Goal: Transaction & Acquisition: Purchase product/service

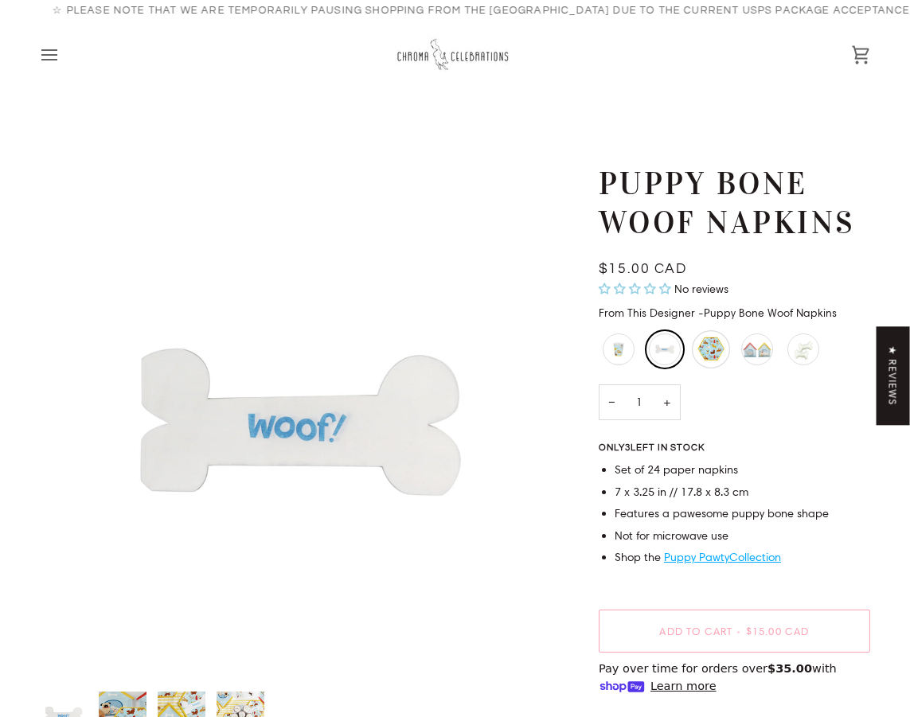
click at [714, 344] on div "Puppy Dog Plates - Small" at bounding box center [711, 349] width 38 height 38
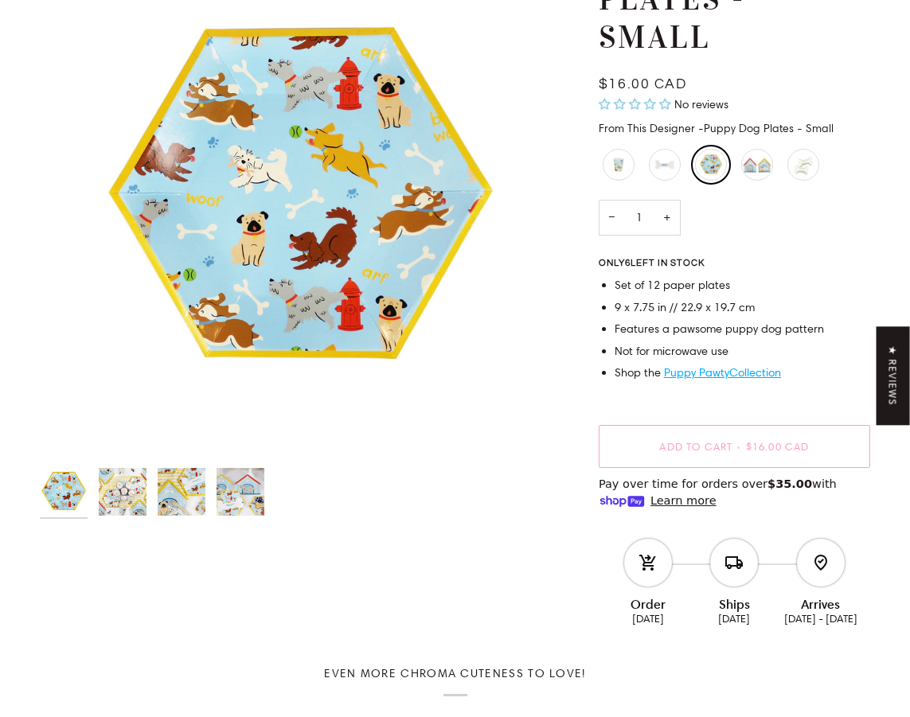
scroll to position [197, 0]
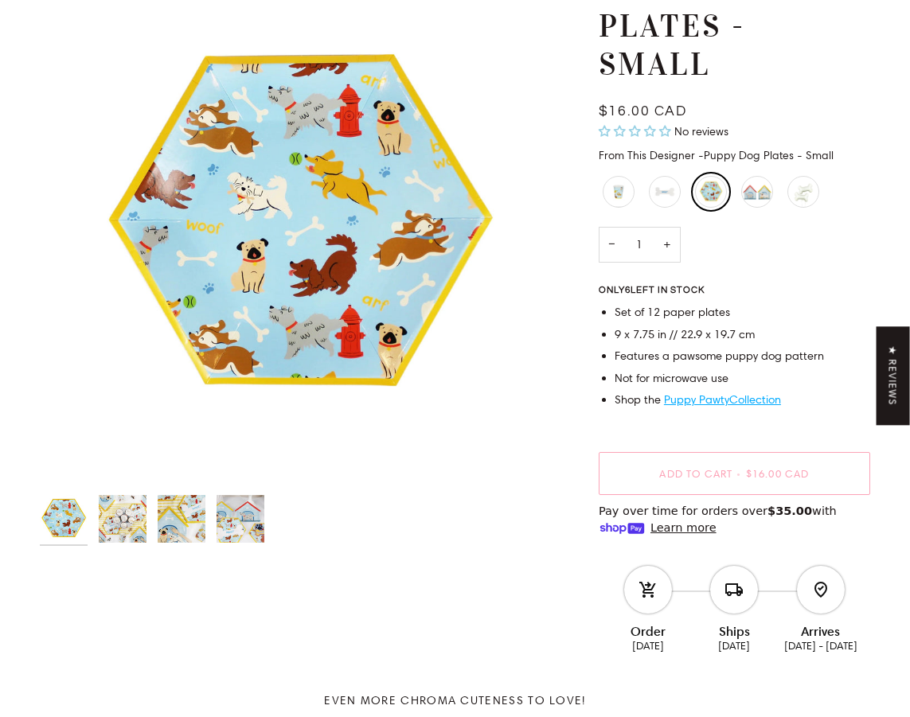
click at [138, 517] on img "Puppy Dog Plates - Small" at bounding box center [123, 519] width 48 height 48
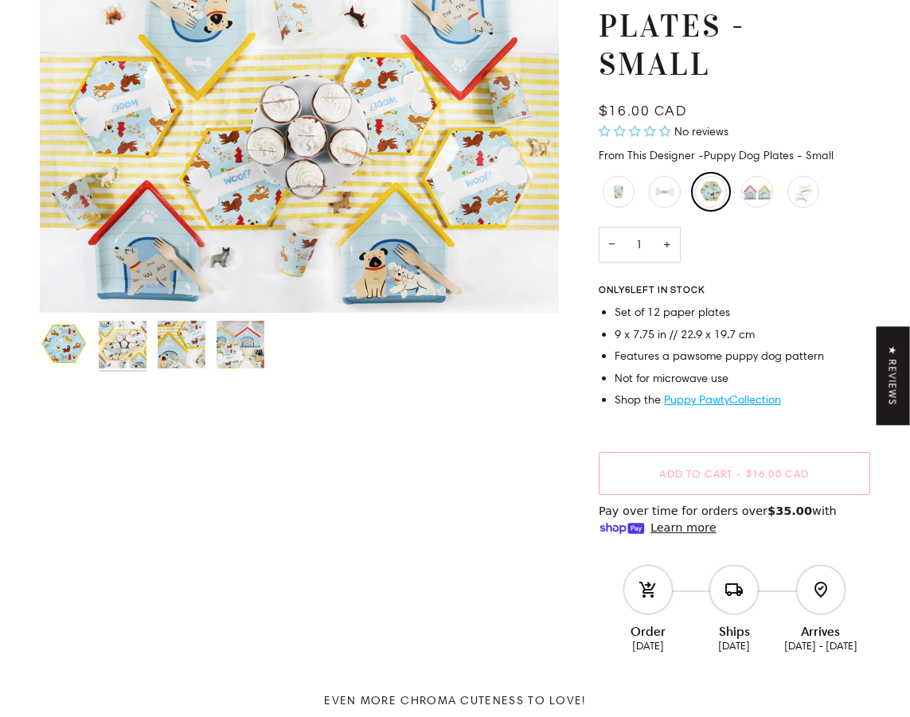
click at [72, 352] on img "Puppy Dog Plates - Small" at bounding box center [64, 345] width 48 height 48
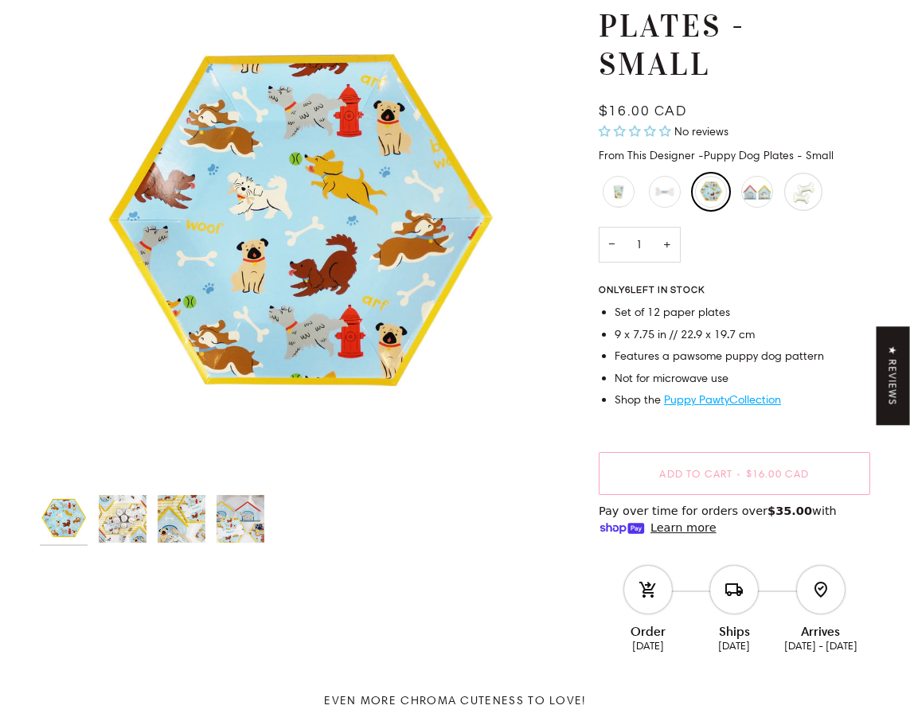
click at [805, 188] on div "Puppy Dog Bone Balloons" at bounding box center [803, 192] width 38 height 38
click at [758, 184] on div "Puppy Doghouse Plates" at bounding box center [757, 192] width 38 height 38
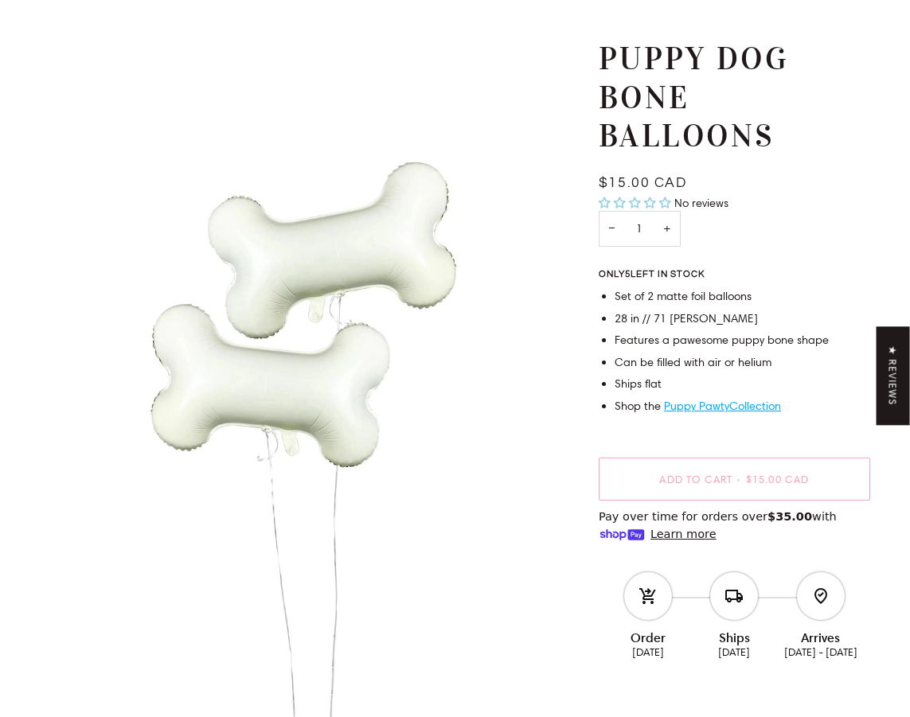
scroll to position [125, 0]
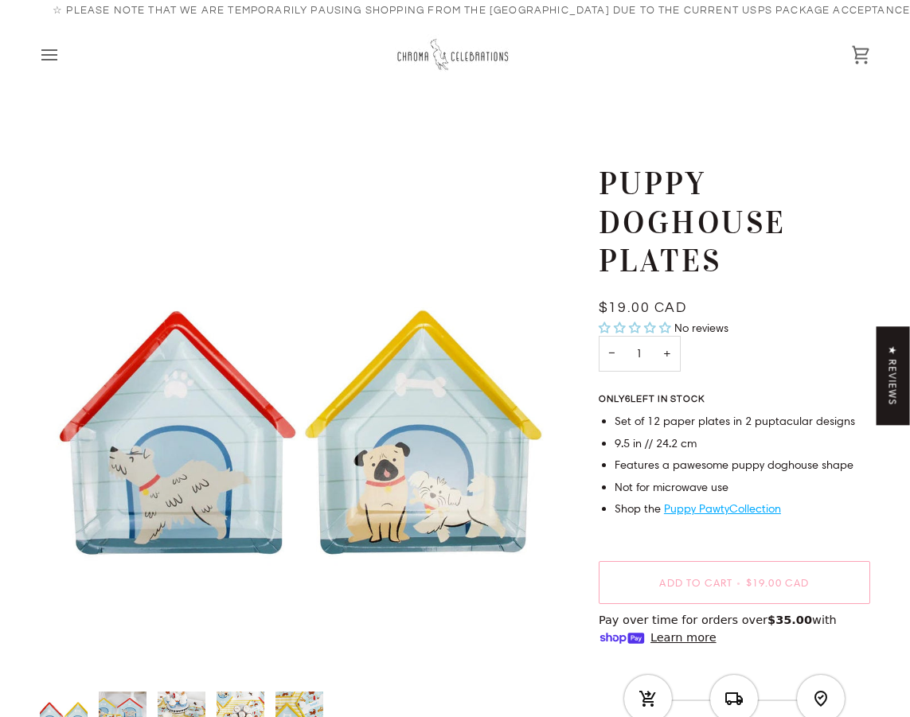
scroll to position [231, 0]
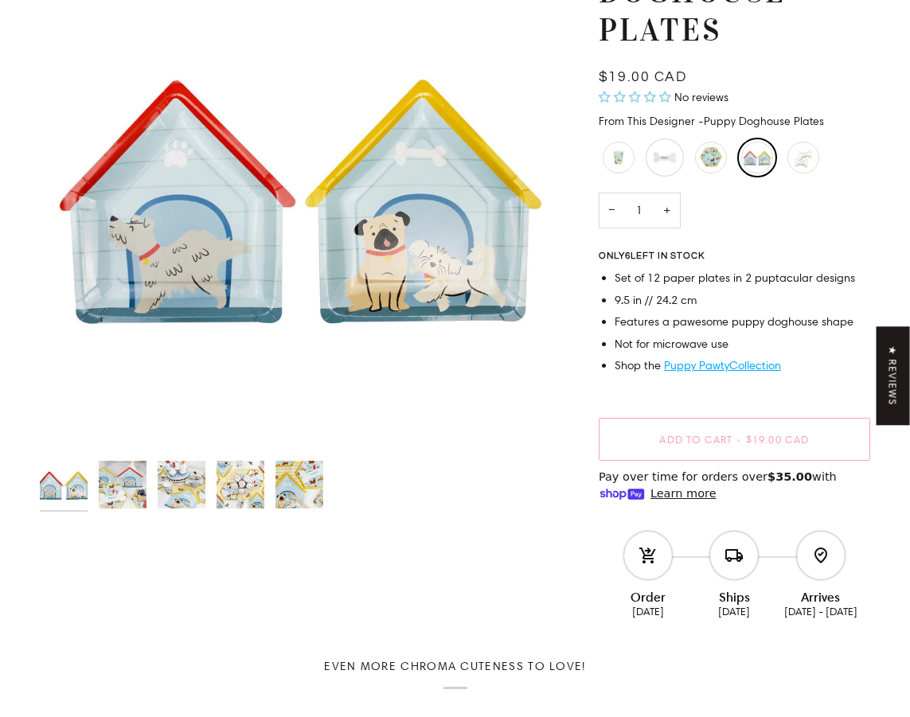
click at [664, 153] on div "Puppy Bone Woof Napkins" at bounding box center [665, 158] width 38 height 38
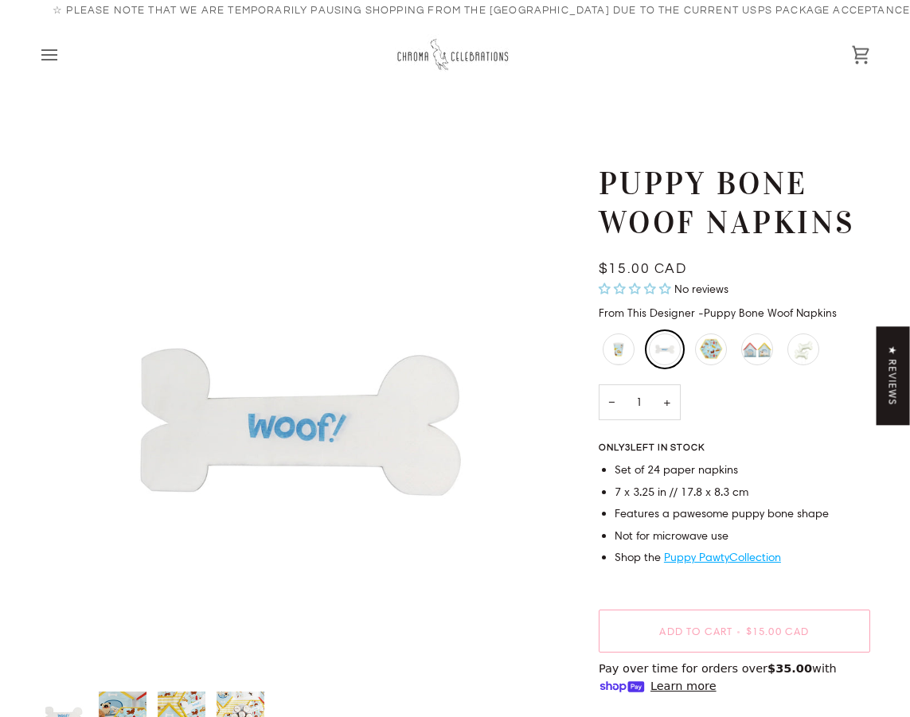
scroll to position [197, 0]
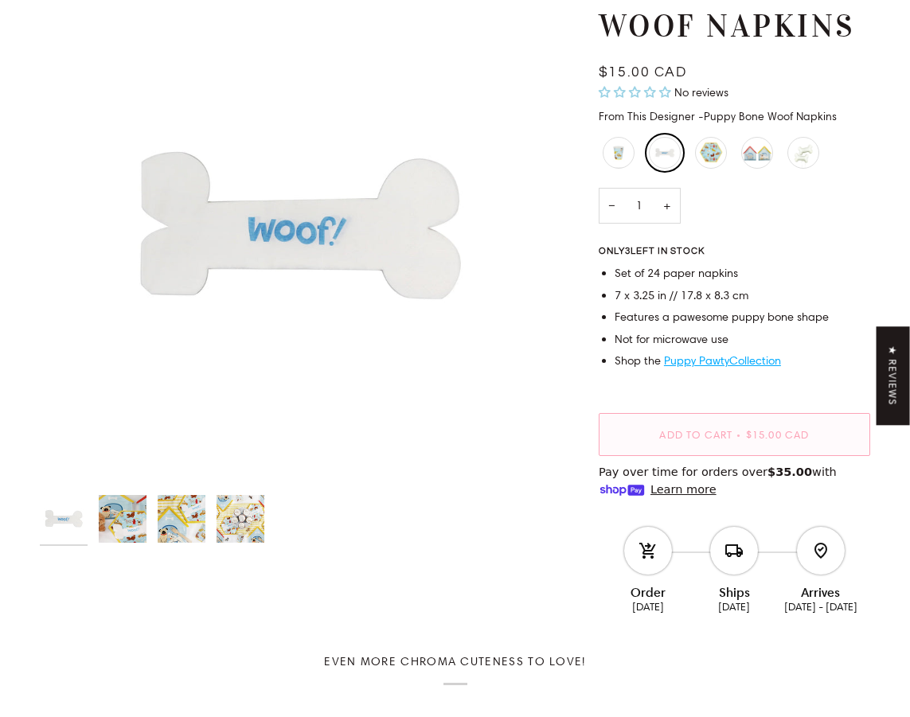
click at [767, 438] on span "$15.00 CAD" at bounding box center [778, 434] width 64 height 13
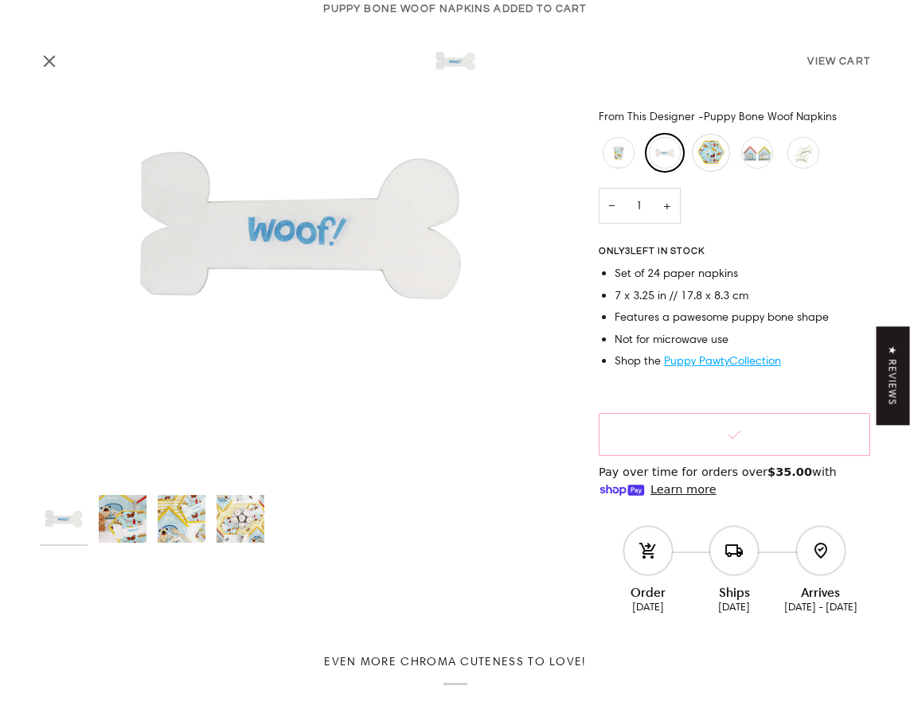
click at [712, 145] on div "Puppy Dog Plates - Small" at bounding box center [711, 153] width 38 height 38
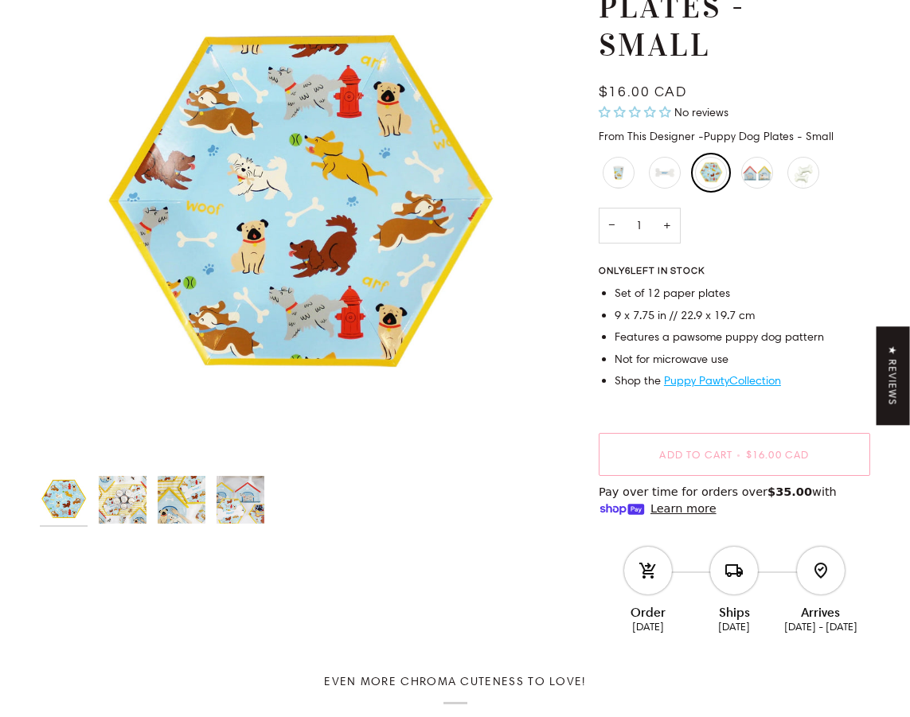
scroll to position [243, 0]
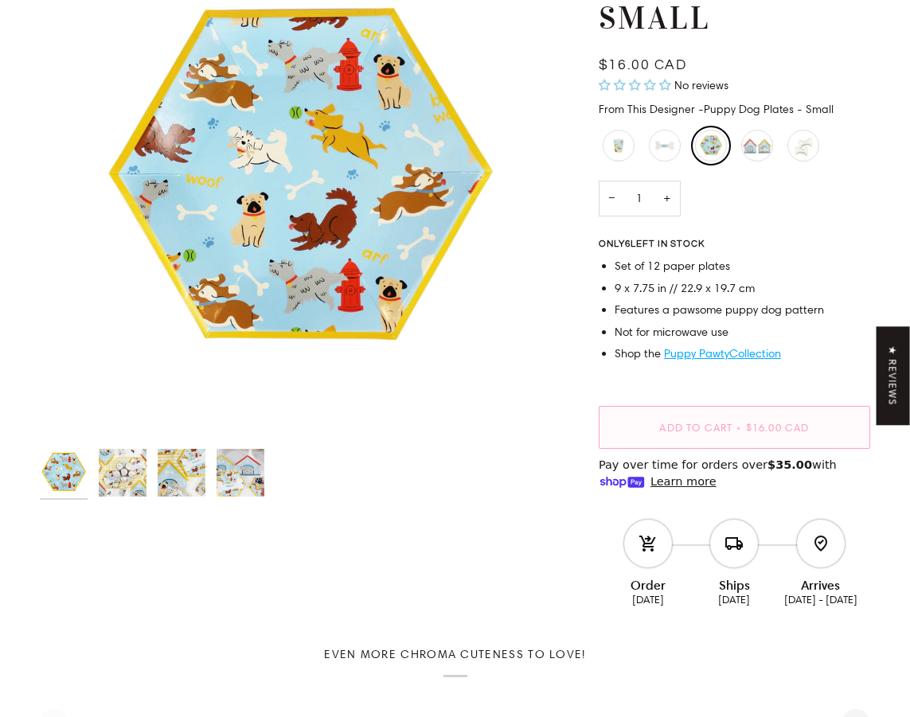
click at [745, 430] on span "•" at bounding box center [739, 427] width 14 height 13
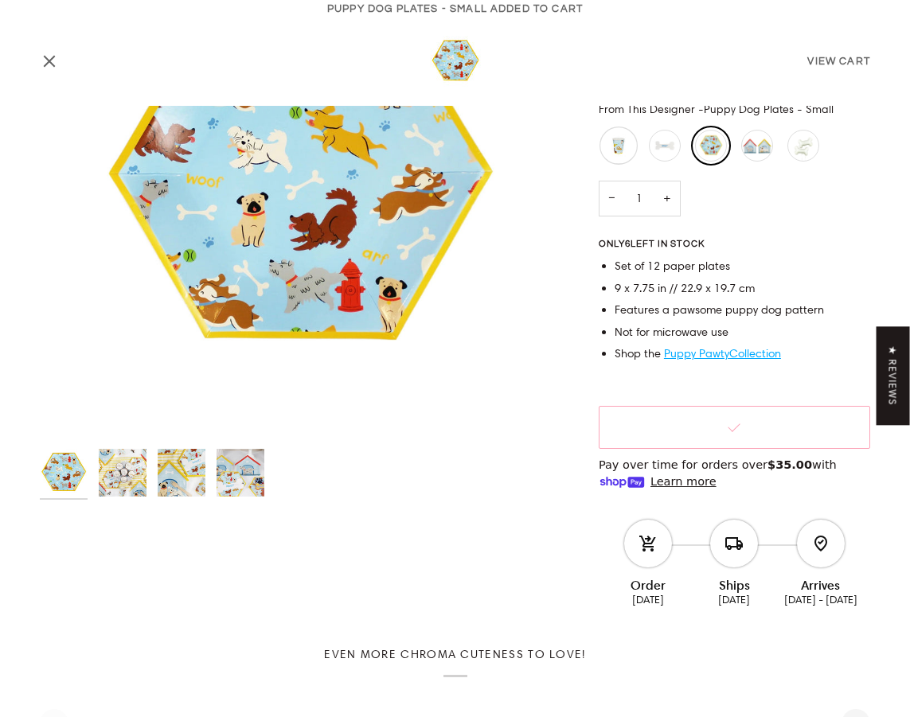
click at [615, 144] on div "Puppy Dog Cups" at bounding box center [618, 146] width 38 height 38
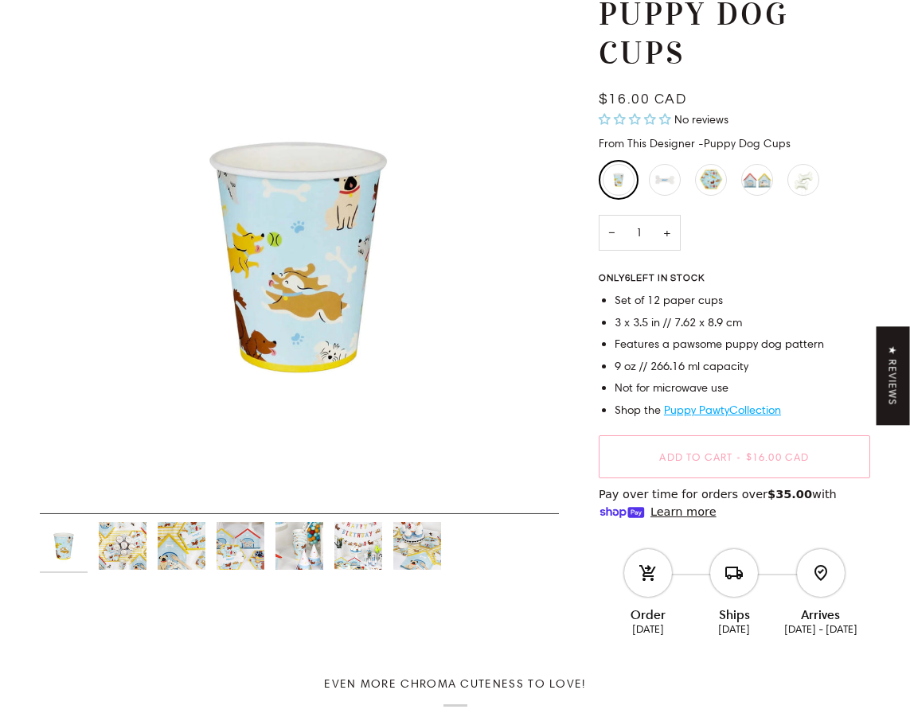
scroll to position [170, 0]
click at [757, 453] on span "$16.00 CAD" at bounding box center [778, 457] width 64 height 13
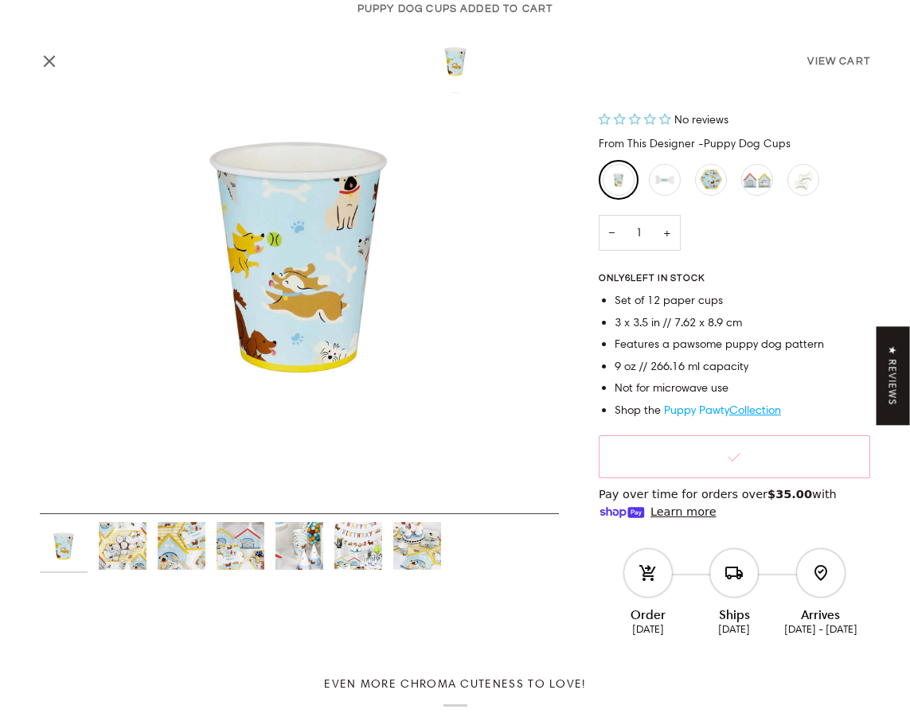
click at [724, 407] on link "Puppy Pawty" at bounding box center [696, 410] width 65 height 14
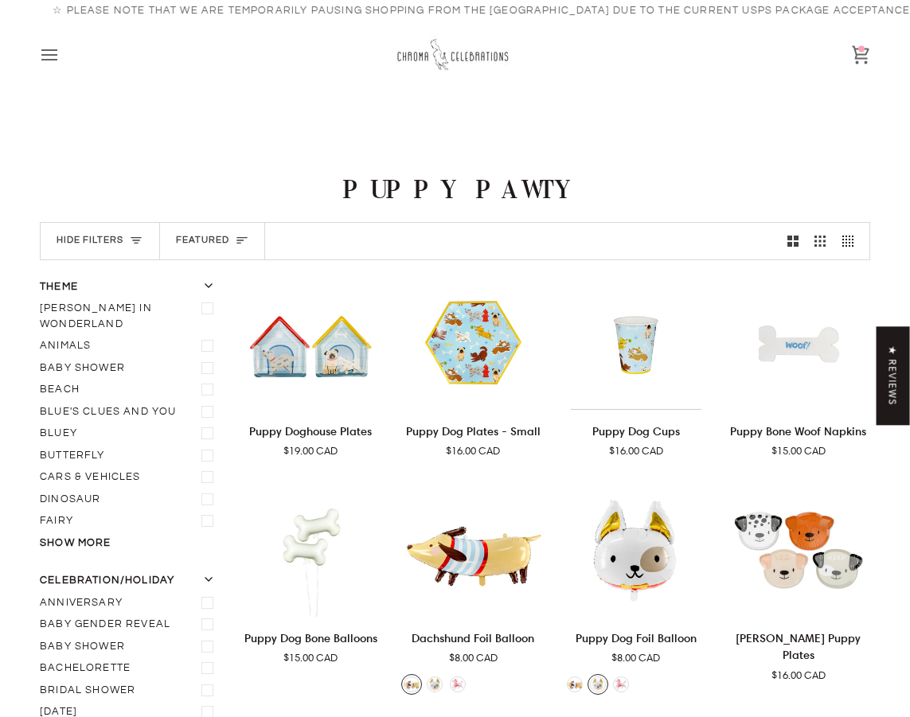
scroll to position [6, 0]
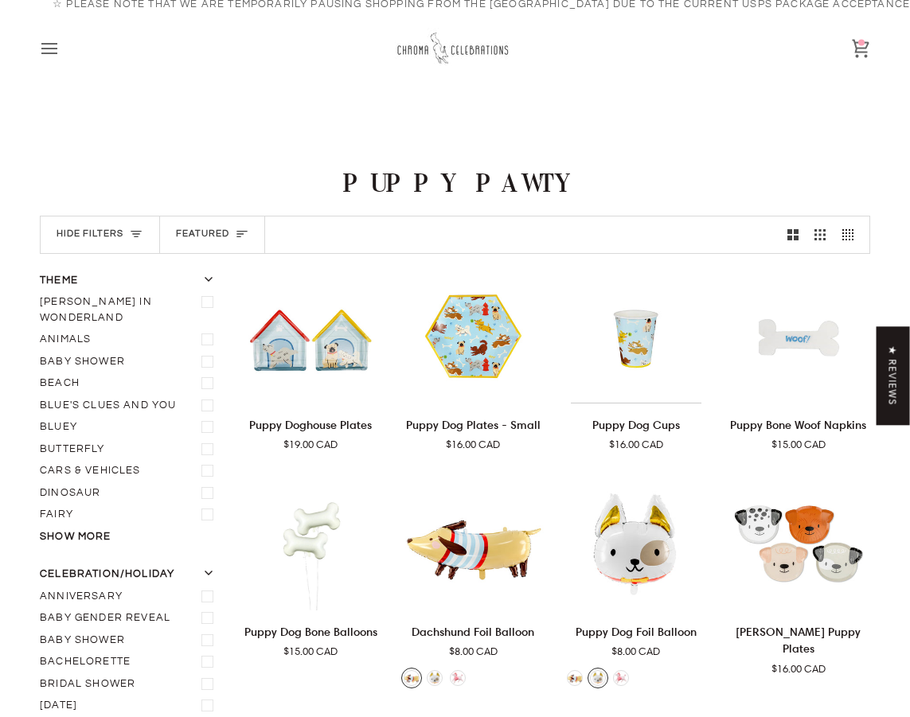
click at [864, 50] on icon at bounding box center [860, 48] width 19 height 19
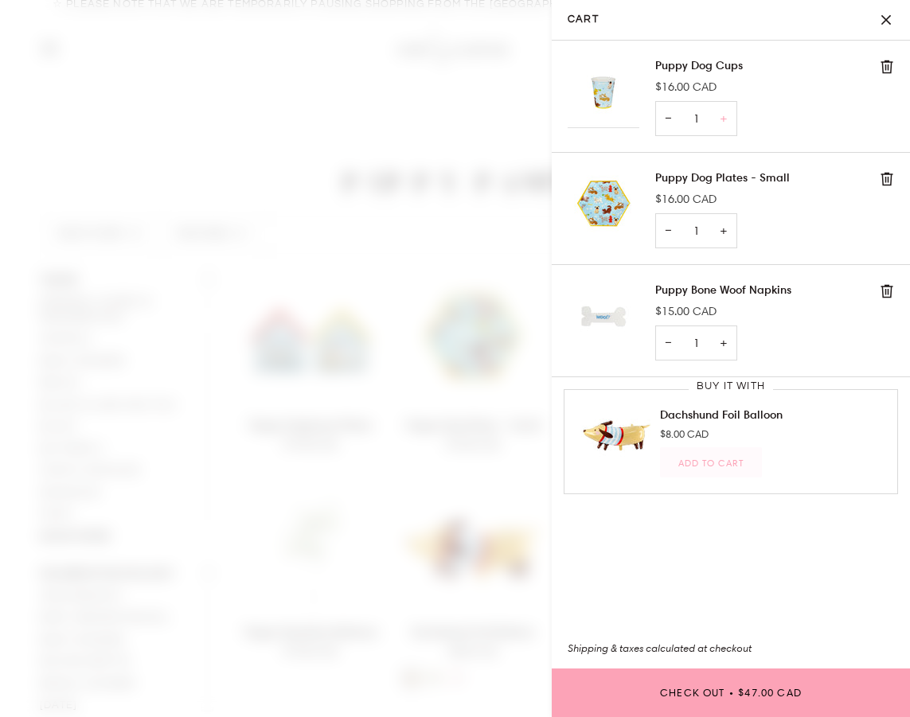
click at [723, 112] on button "+" at bounding box center [723, 119] width 27 height 36
type input "2"
click at [728, 228] on input "1" at bounding box center [696, 231] width 82 height 36
click at [724, 228] on button "+" at bounding box center [723, 231] width 27 height 36
type input "2"
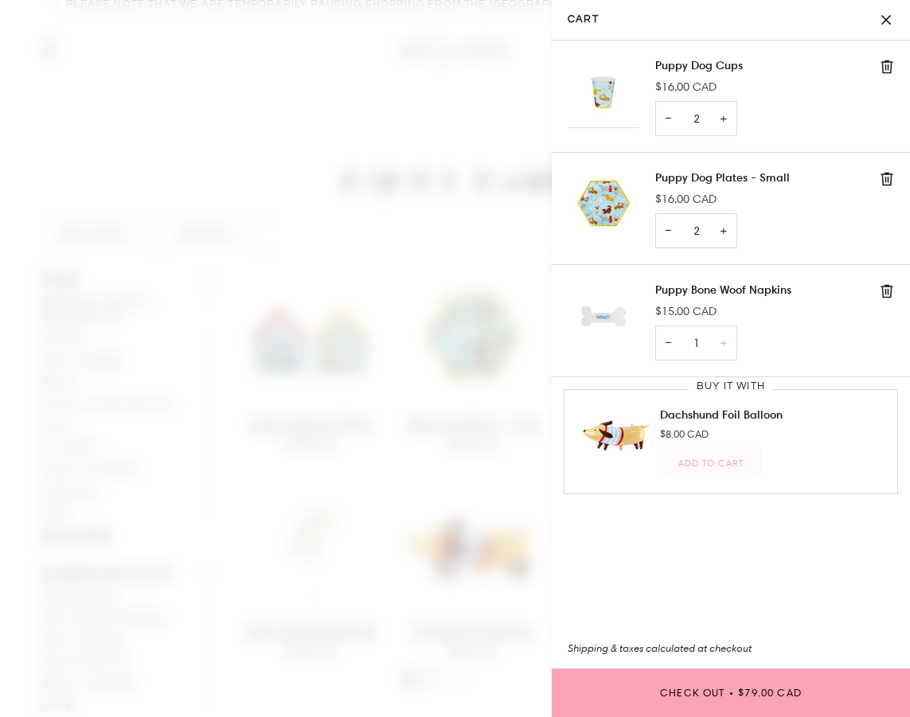
click at [728, 340] on button "+" at bounding box center [723, 344] width 27 height 36
type input "2"
click at [728, 340] on button "+" at bounding box center [723, 344] width 27 height 36
type input "3"
click at [728, 340] on button "+" at bounding box center [723, 344] width 27 height 36
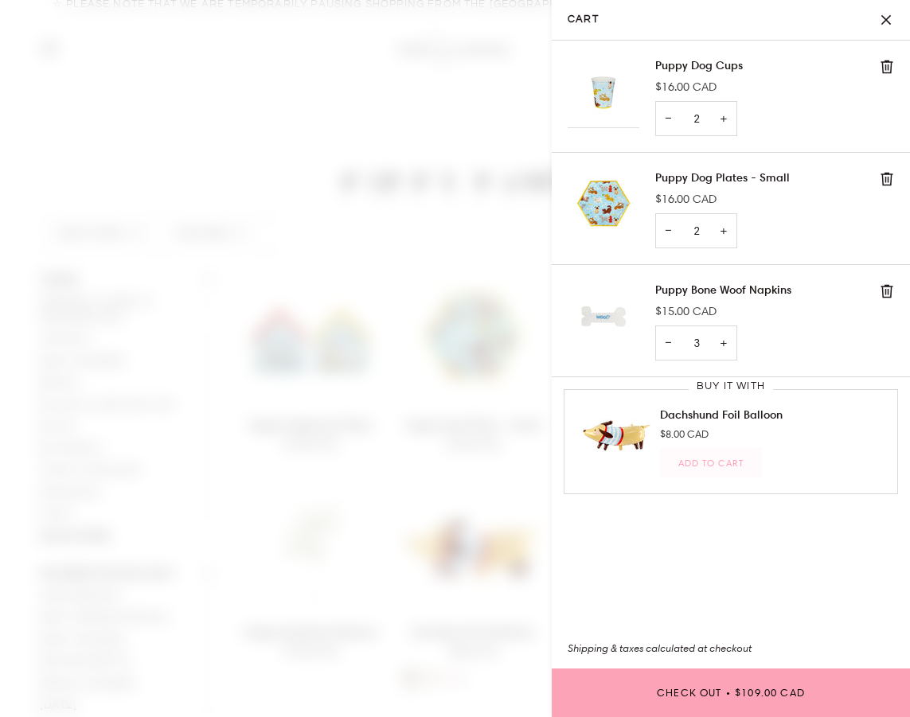
type input "4"
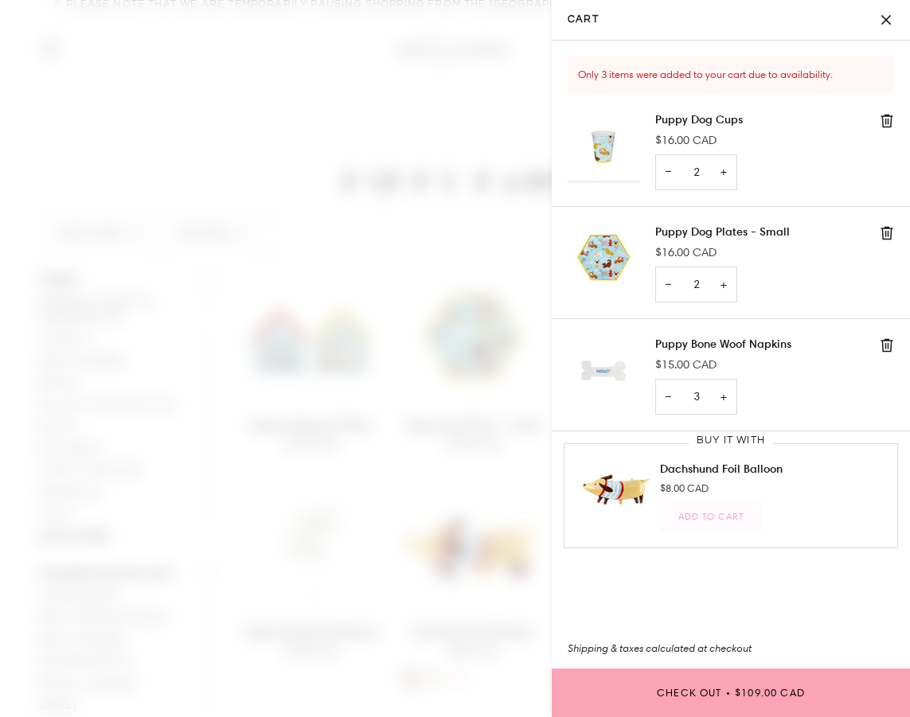
click at [734, 231] on link "Puppy Dog Plates - Small" at bounding box center [722, 231] width 135 height 15
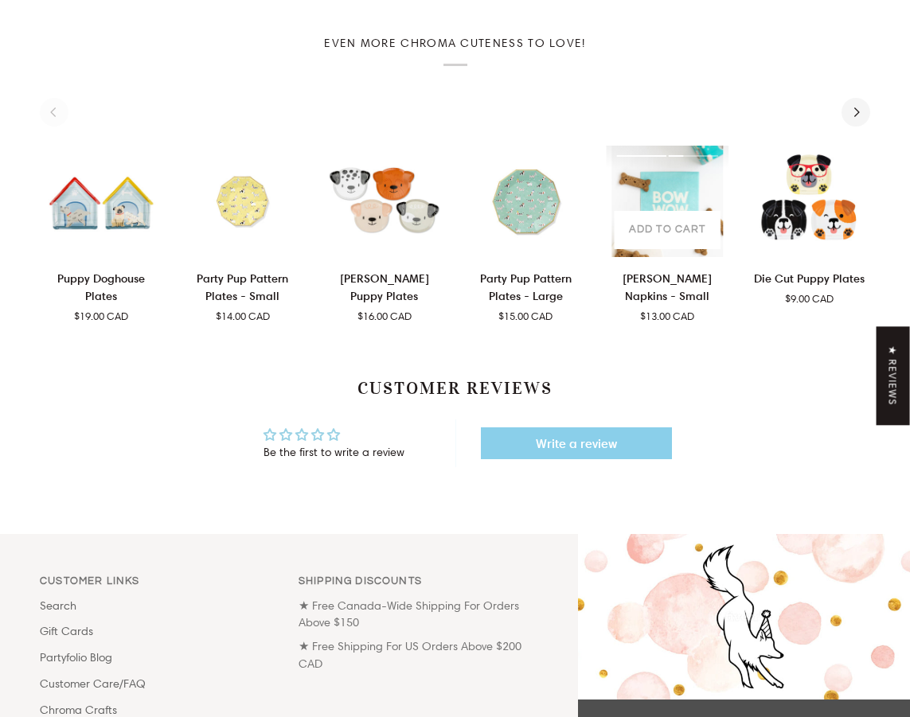
scroll to position [846, 0]
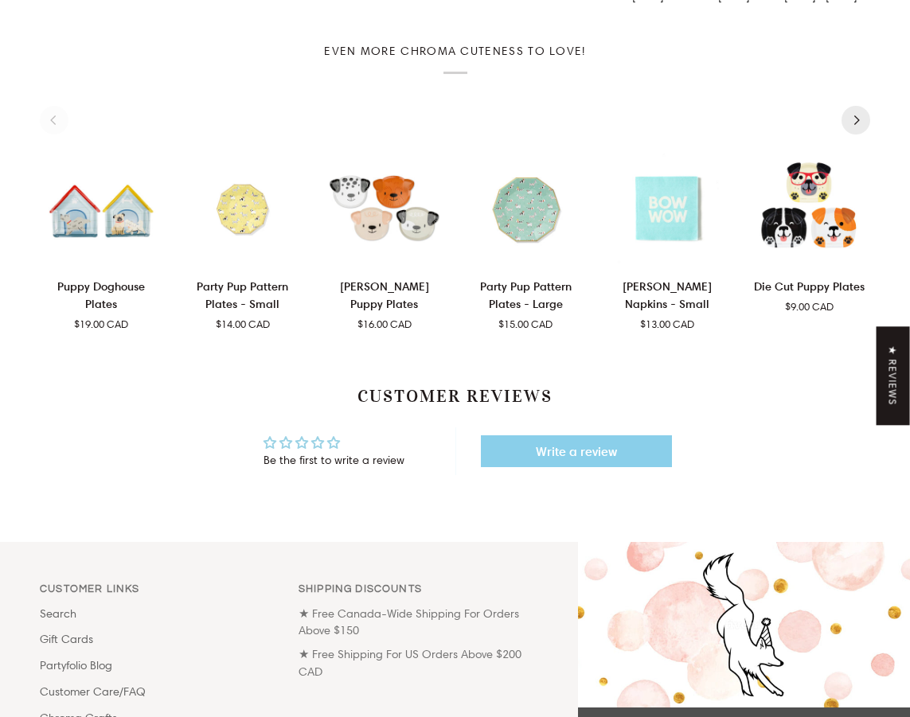
click at [856, 124] on button "Next" at bounding box center [855, 120] width 29 height 29
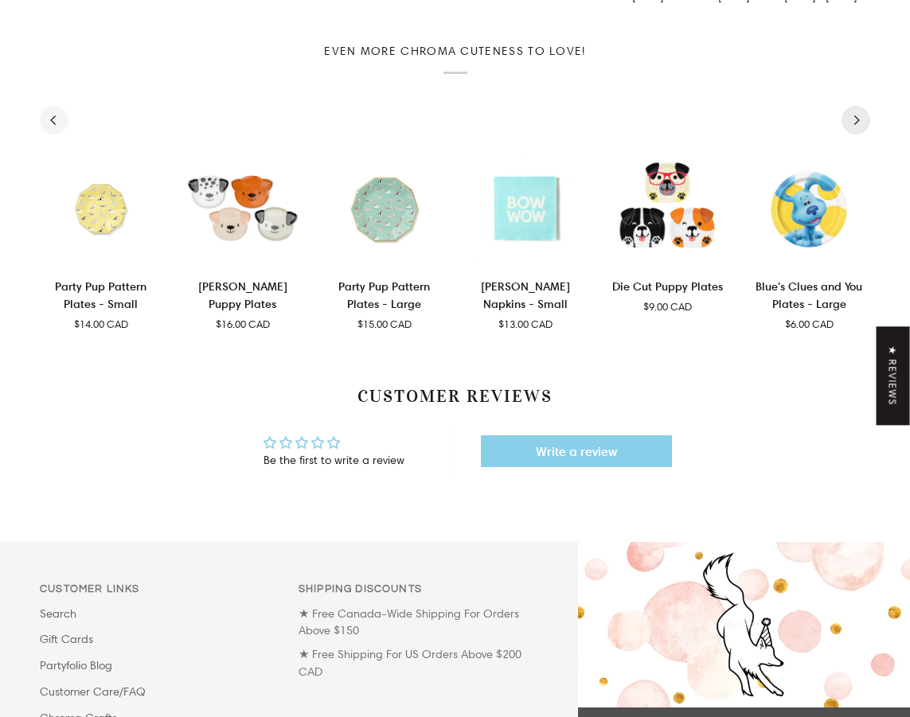
click at [856, 124] on button "Next" at bounding box center [855, 120] width 29 height 29
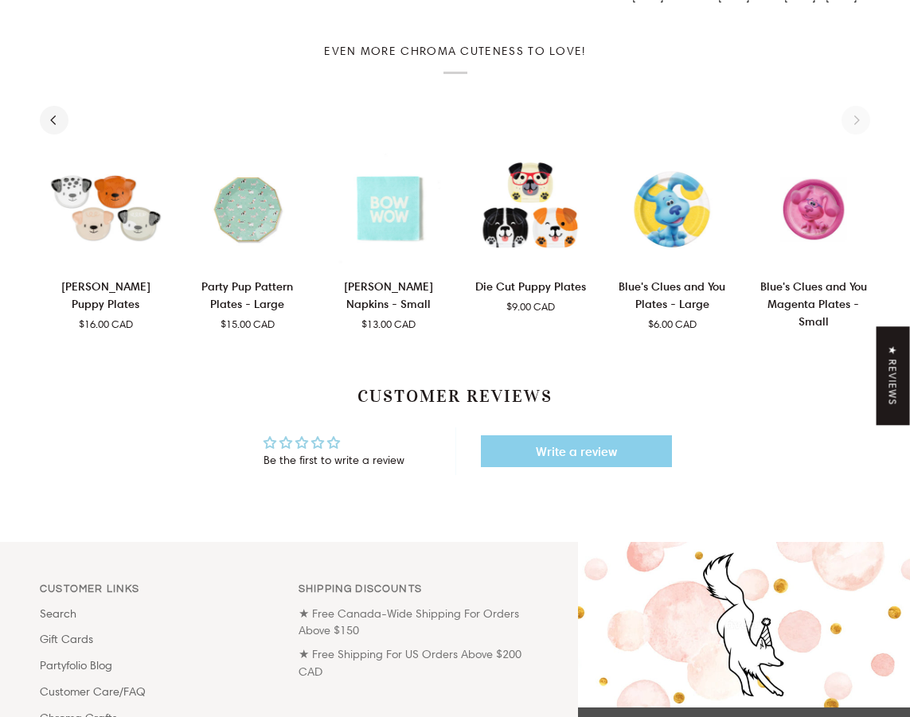
click at [856, 124] on div "See all See all 1 2 3 4 5 Add to cart" at bounding box center [455, 223] width 830 height 219
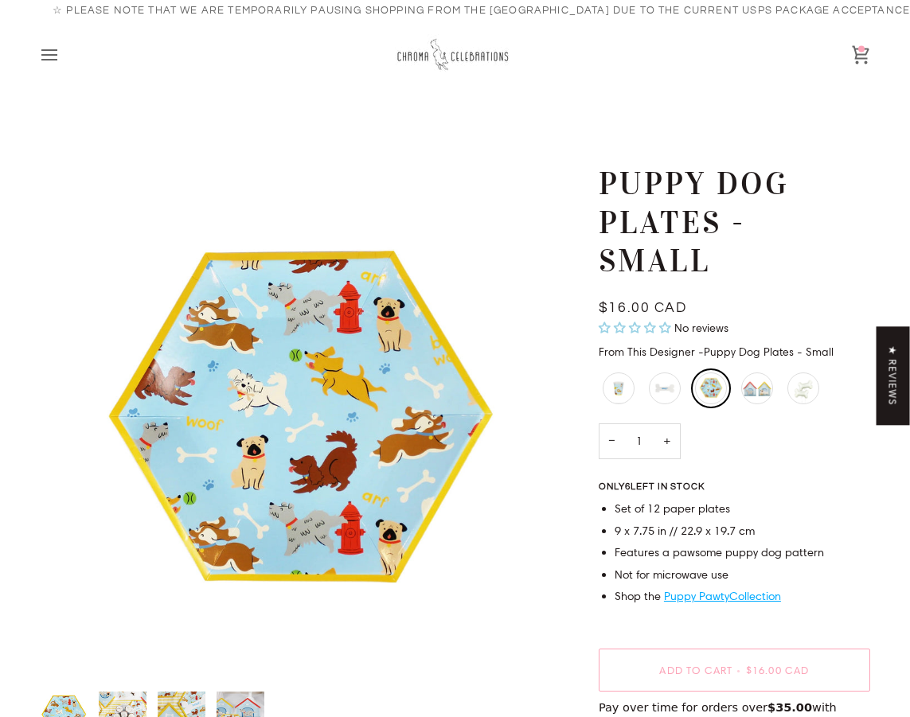
scroll to position [0, 0]
click at [854, 57] on icon at bounding box center [860, 54] width 19 height 19
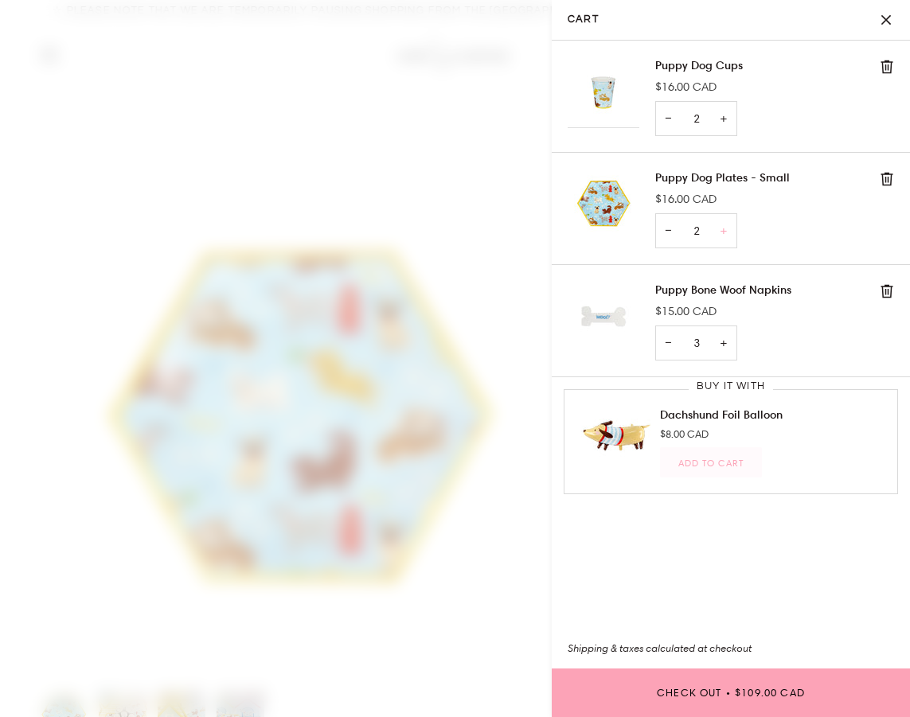
click at [723, 227] on button "+" at bounding box center [723, 231] width 27 height 36
type input "3"
click at [723, 227] on button "+" at bounding box center [723, 231] width 27 height 36
type input "4"
click at [723, 227] on button "+" at bounding box center [723, 231] width 27 height 36
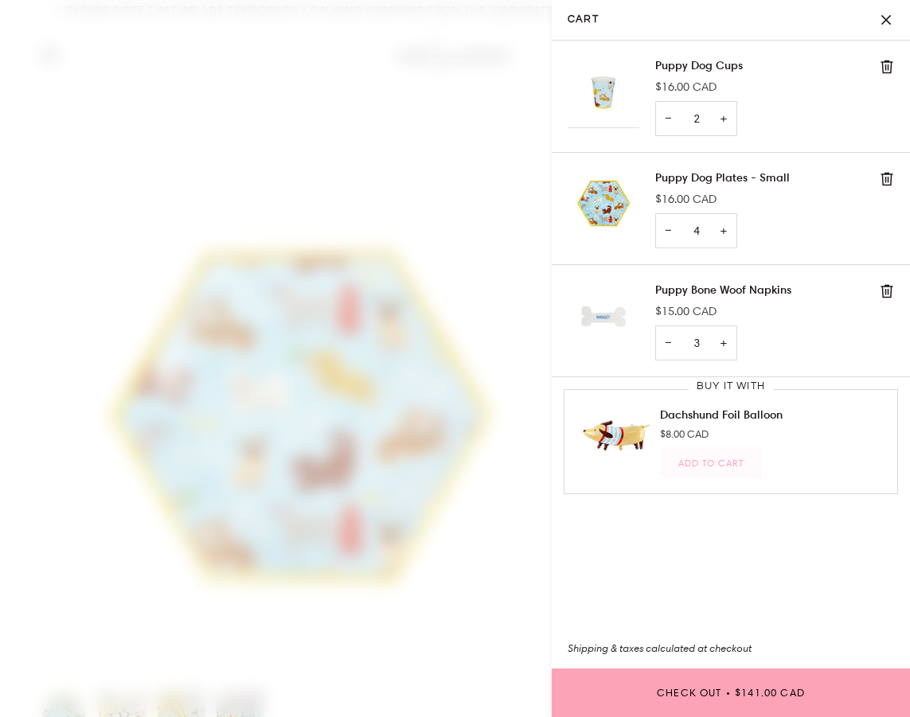
type input "5"
click at [722, 114] on button "+" at bounding box center [723, 119] width 27 height 36
type input "3"
click at [722, 114] on button "+" at bounding box center [723, 119] width 27 height 36
type input "4"
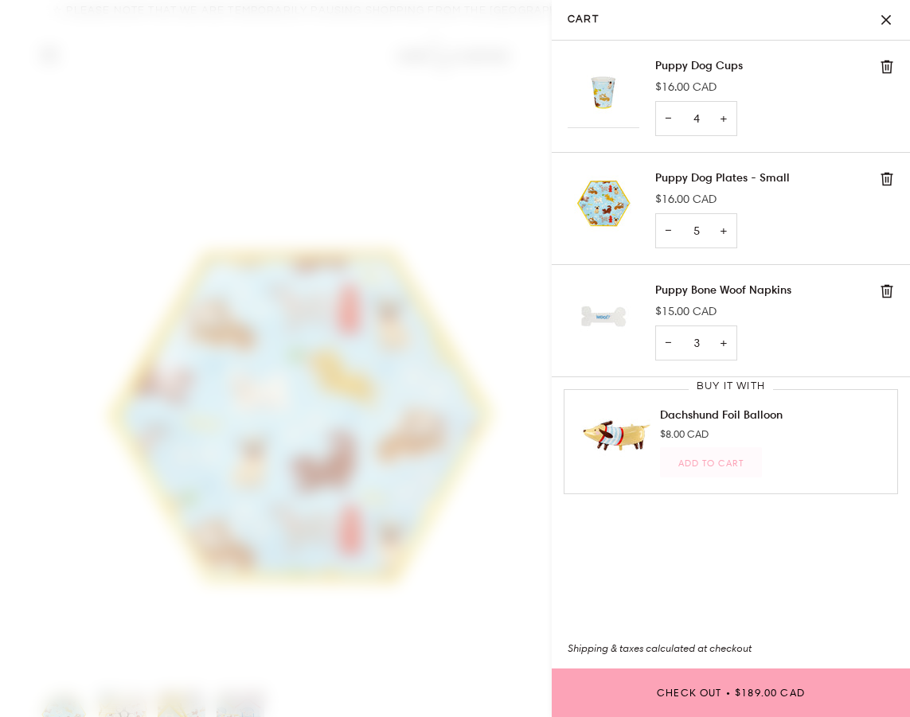
click at [722, 114] on button "+" at bounding box center [723, 119] width 27 height 36
type input "5"
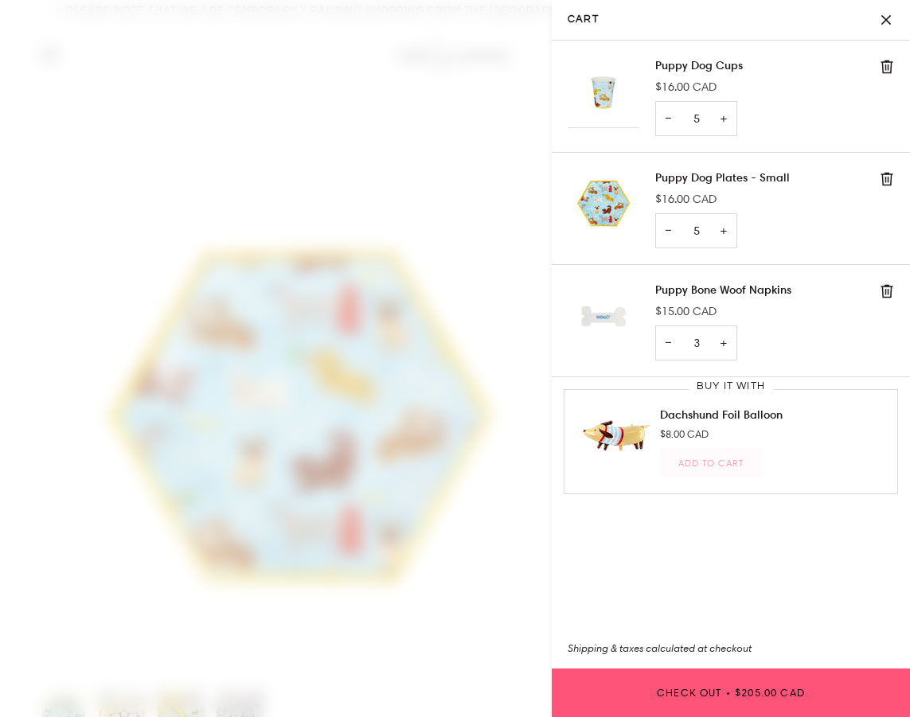
click at [798, 691] on span "$205.00 CAD" at bounding box center [770, 693] width 70 height 10
